Goal: Information Seeking & Learning: Learn about a topic

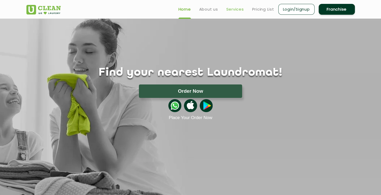
click at [236, 10] on link "Services" at bounding box center [235, 9] width 18 height 6
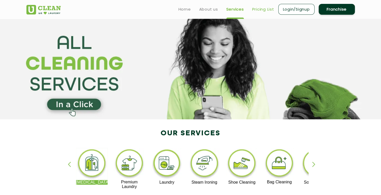
click at [264, 9] on link "Pricing List" at bounding box center [263, 9] width 22 height 6
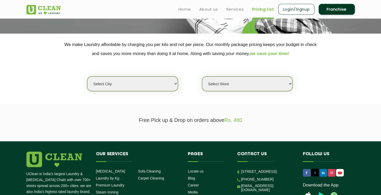
scroll to position [83, 0]
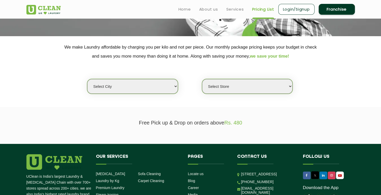
click at [167, 88] on select "Select city [GEOGRAPHIC_DATA] [GEOGRAPHIC_DATA] [GEOGRAPHIC_DATA] [GEOGRAPHIC_D…" at bounding box center [132, 86] width 91 height 15
select select "11"
click at [87, 79] on select "Select city [GEOGRAPHIC_DATA] [GEOGRAPHIC_DATA] [GEOGRAPHIC_DATA] [GEOGRAPHIC_D…" at bounding box center [132, 86] width 91 height 15
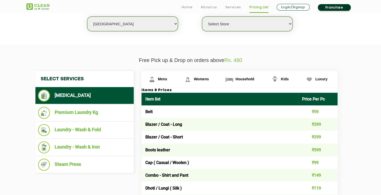
scroll to position [147, 0]
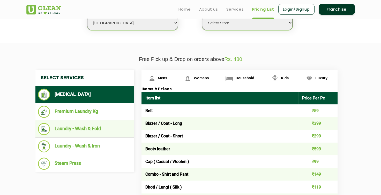
click at [116, 134] on li "Laundry - Wash & Fold" at bounding box center [84, 129] width 93 height 12
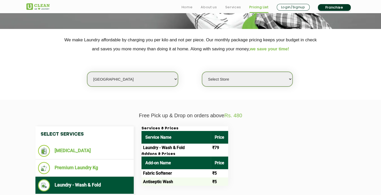
scroll to position [106, 0]
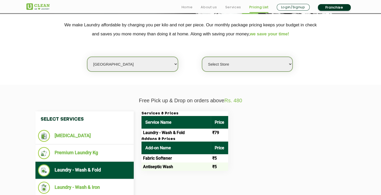
click at [262, 70] on select "Select Store [GEOGRAPHIC_DATA][PERSON_NAME] UClean Navalur UClean Chitlapakkam …" at bounding box center [247, 64] width 91 height 15
select select "408"
click at [202, 57] on select "Select Store [GEOGRAPHIC_DATA][PERSON_NAME] UClean Navalur UClean Chitlapakkam …" at bounding box center [247, 64] width 91 height 15
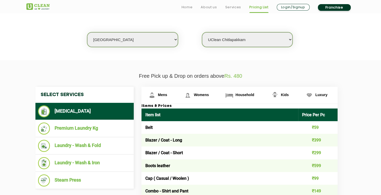
scroll to position [131, 0]
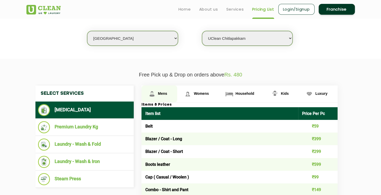
click at [161, 90] on link "Mens" at bounding box center [160, 94] width 36 height 17
click at [160, 96] on link "Mens" at bounding box center [160, 94] width 36 height 17
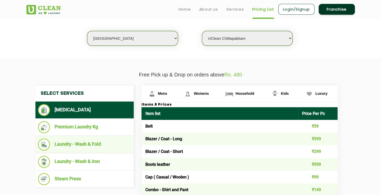
click at [114, 146] on li "Laundry - Wash & Fold" at bounding box center [84, 145] width 93 height 12
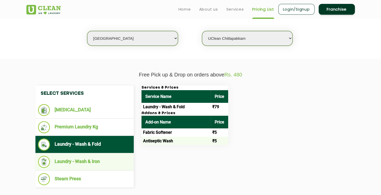
click at [104, 161] on li "Laundry - Wash & Iron" at bounding box center [84, 162] width 93 height 12
